Goal: Purchase product/service

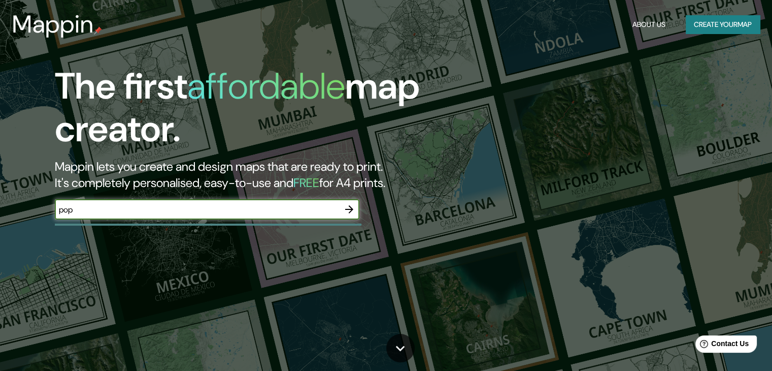
type input "POPAYAN CAUCA"
click at [345, 212] on icon "button" at bounding box center [349, 209] width 12 height 12
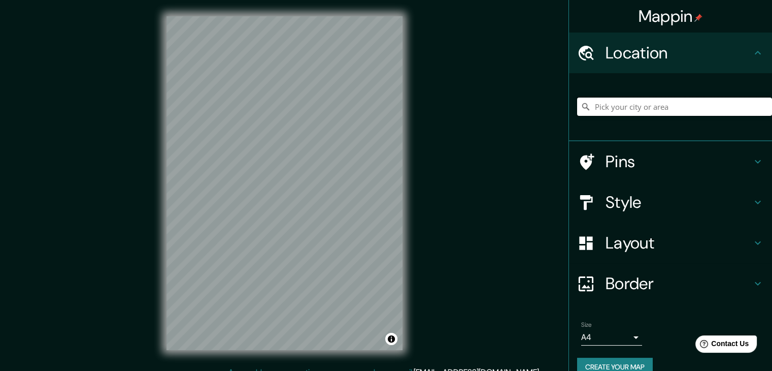
click at [622, 98] on input "Pick your city or area" at bounding box center [674, 106] width 195 height 18
type input "Popayán, [GEOGRAPHIC_DATA], [GEOGRAPHIC_DATA]"
click at [618, 164] on h4 "Pins" at bounding box center [679, 161] width 146 height 20
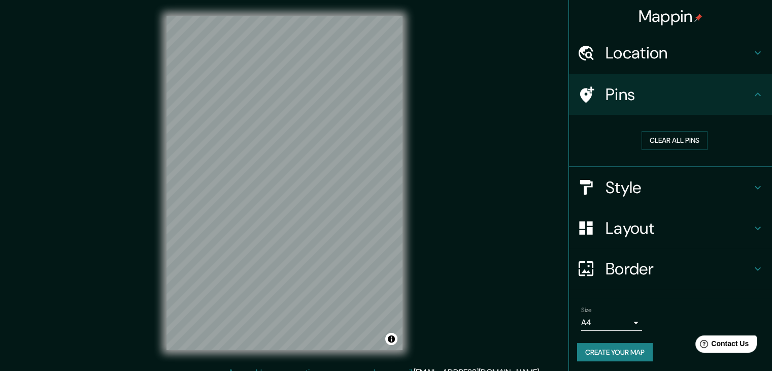
click at [639, 191] on h4 "Style" at bounding box center [679, 187] width 146 height 20
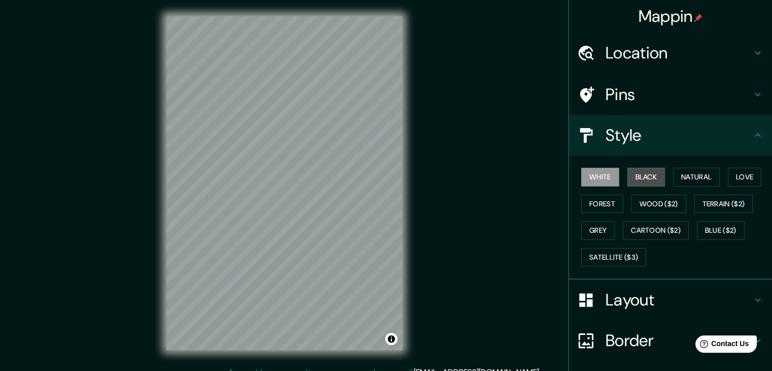
click at [639, 178] on button "Black" at bounding box center [647, 177] width 38 height 19
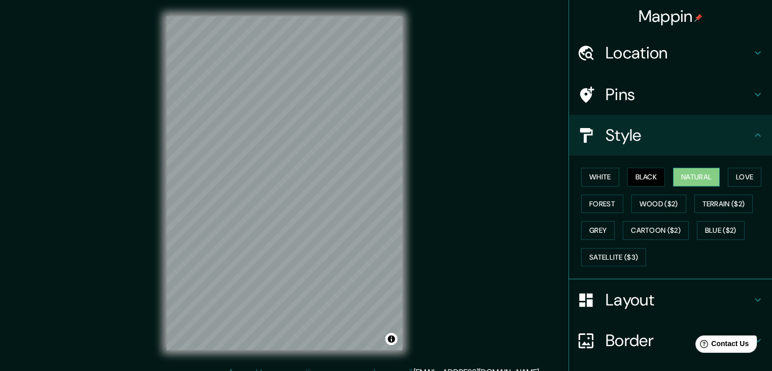
click at [673, 177] on button "Natural" at bounding box center [696, 177] width 47 height 19
click at [721, 201] on button "Terrain ($2)" at bounding box center [724, 203] width 59 height 19
click at [653, 175] on button "Black" at bounding box center [647, 177] width 38 height 19
click at [654, 204] on button "Wood ($2)" at bounding box center [659, 203] width 55 height 19
click at [617, 78] on div "Pins" at bounding box center [670, 94] width 203 height 41
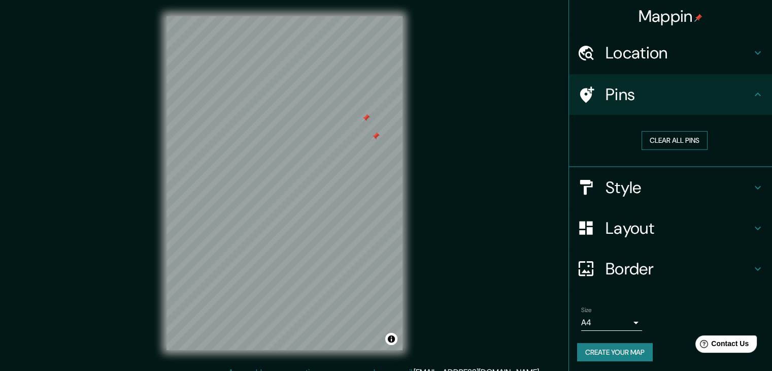
click at [649, 139] on button "Clear all pins" at bounding box center [675, 140] width 66 height 19
